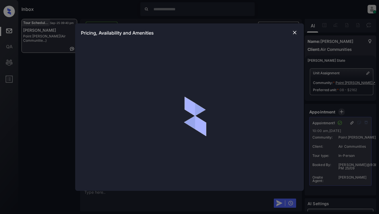
scroll to position [1033, 0]
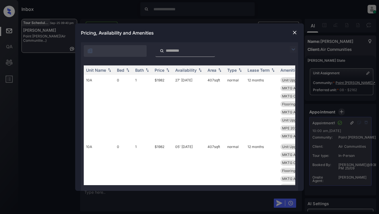
click at [292, 50] on img at bounding box center [293, 49] width 7 height 7
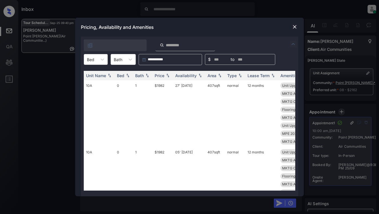
click at [96, 58] on div "Bed" at bounding box center [90, 59] width 13 height 8
click at [90, 97] on div "2" at bounding box center [96, 94] width 24 height 10
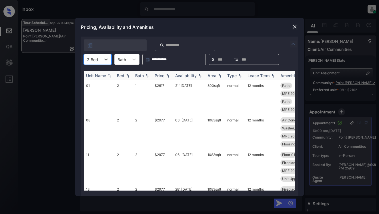
click at [212, 76] on div "Area" at bounding box center [211, 75] width 9 height 5
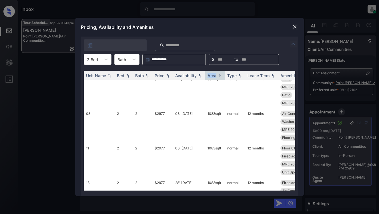
scroll to position [0, 0]
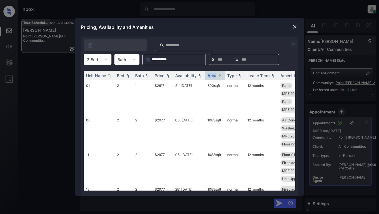
click at [294, 28] on img at bounding box center [295, 27] width 6 height 6
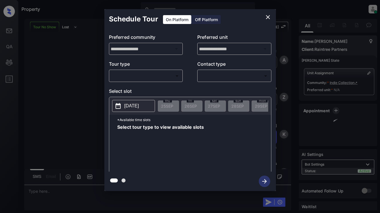
scroll to position [1829, 0]
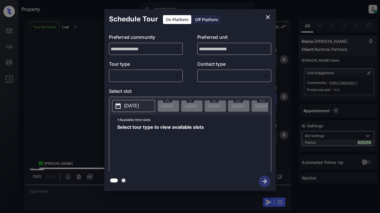
click at [135, 82] on div "**********" at bounding box center [189, 100] width 171 height 143
click at [135, 79] on body "Property Dominic Ceralde Online Set yourself offline Set yourself on break Prof…" at bounding box center [190, 106] width 380 height 213
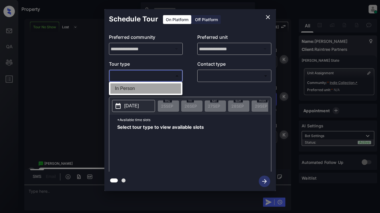
click at [135, 86] on li "In Person" at bounding box center [145, 88] width 71 height 10
type input "********"
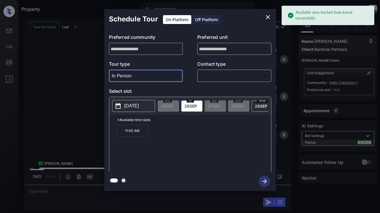
click at [139, 108] on p "2025-09-26" at bounding box center [131, 106] width 15 height 7
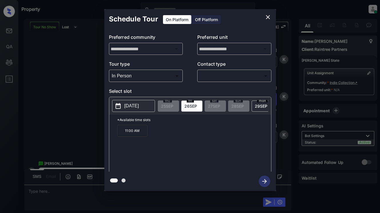
drag, startPoint x: 269, startPoint y: 19, endPoint x: 293, endPoint y: 78, distance: 63.2
click at [174, 90] on div "**********" at bounding box center [189, 100] width 171 height 182
click at [265, 17] on icon "close" at bounding box center [267, 17] width 7 height 7
